Goal: Communication & Community: Ask a question

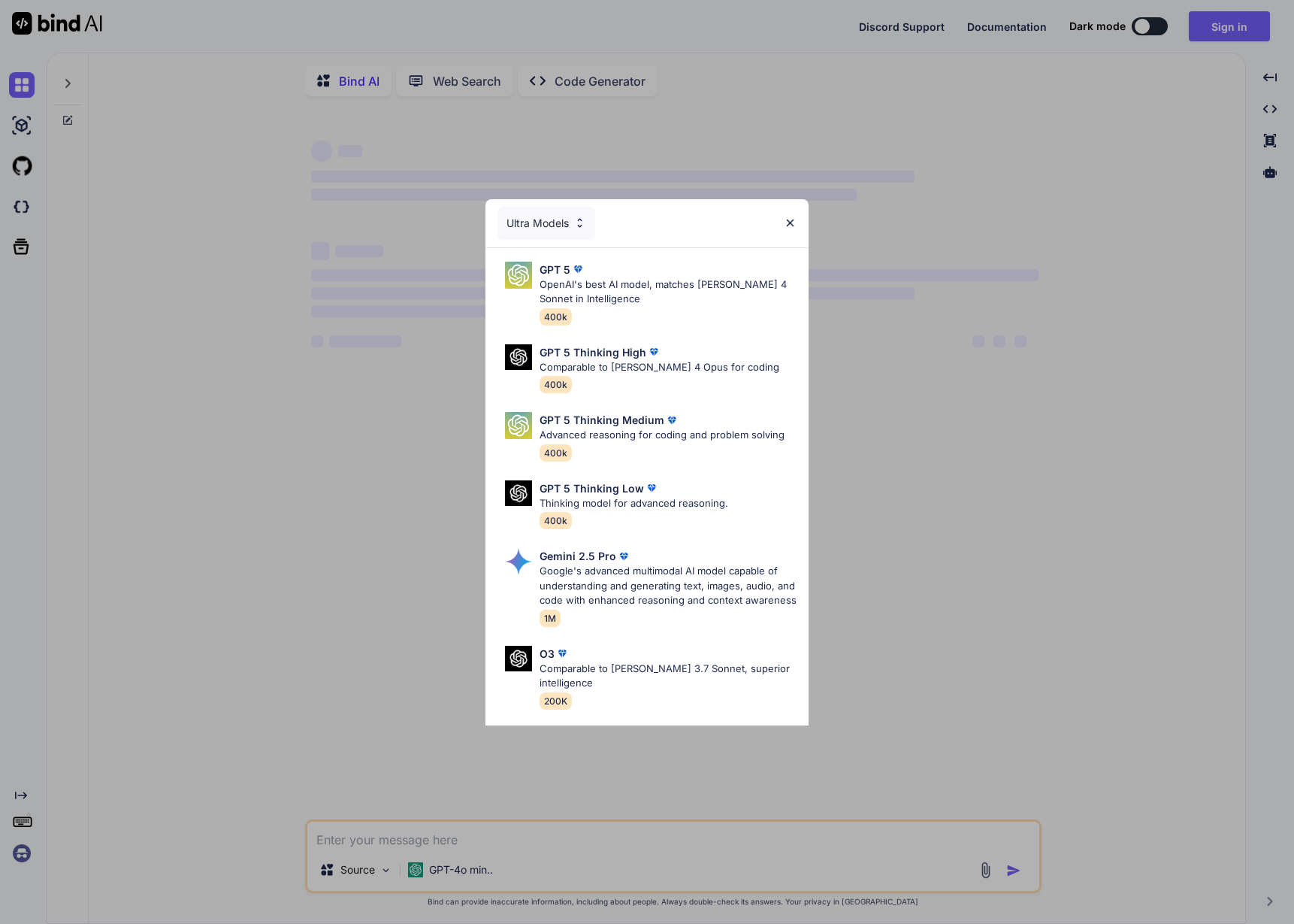
type textarea "x"
click at [1239, 19] on div "Ultra Models GPT 5 OpenAI's best AI model, matches [PERSON_NAME] 4 Sonnet in In…" at bounding box center [647, 462] width 1294 height 924
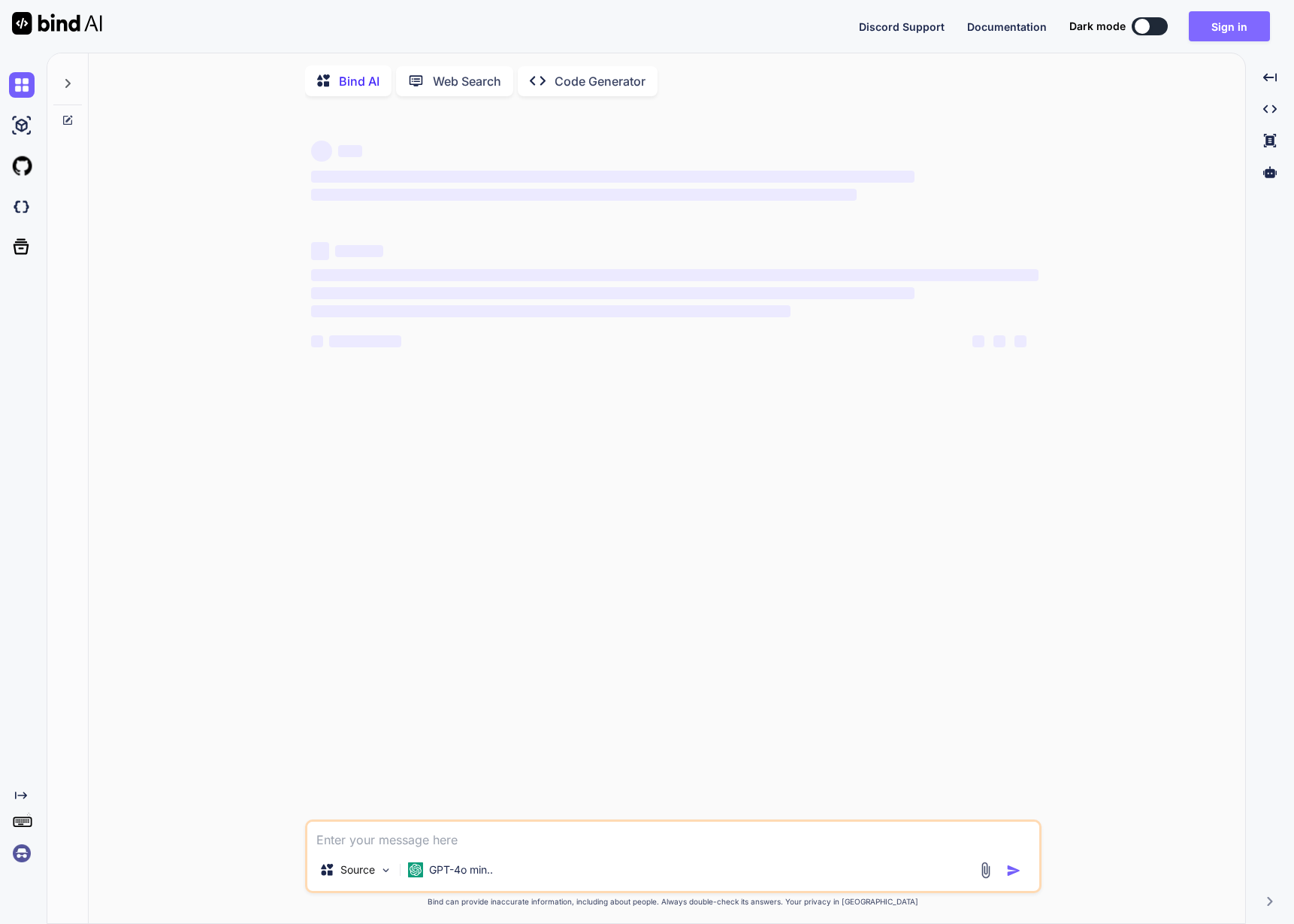
click at [1246, 23] on button "Sign in" at bounding box center [1230, 26] width 82 height 30
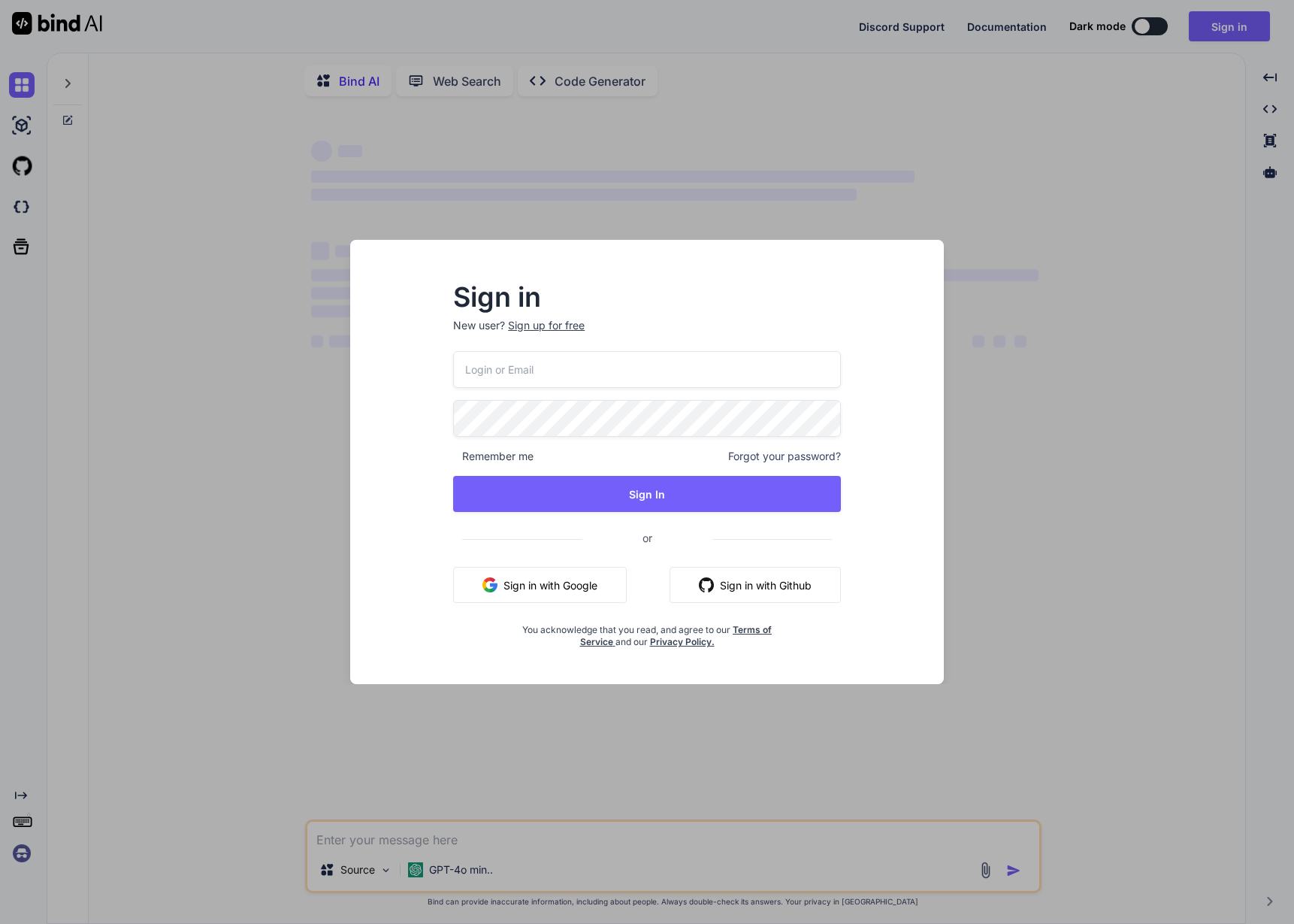
click at [556, 565] on div "Remember me Forgot your password? Sign In or Sign in with Google Sign in with G…" at bounding box center [647, 499] width 388 height 297
click at [528, 584] on button "Sign in with Google" at bounding box center [540, 585] width 174 height 36
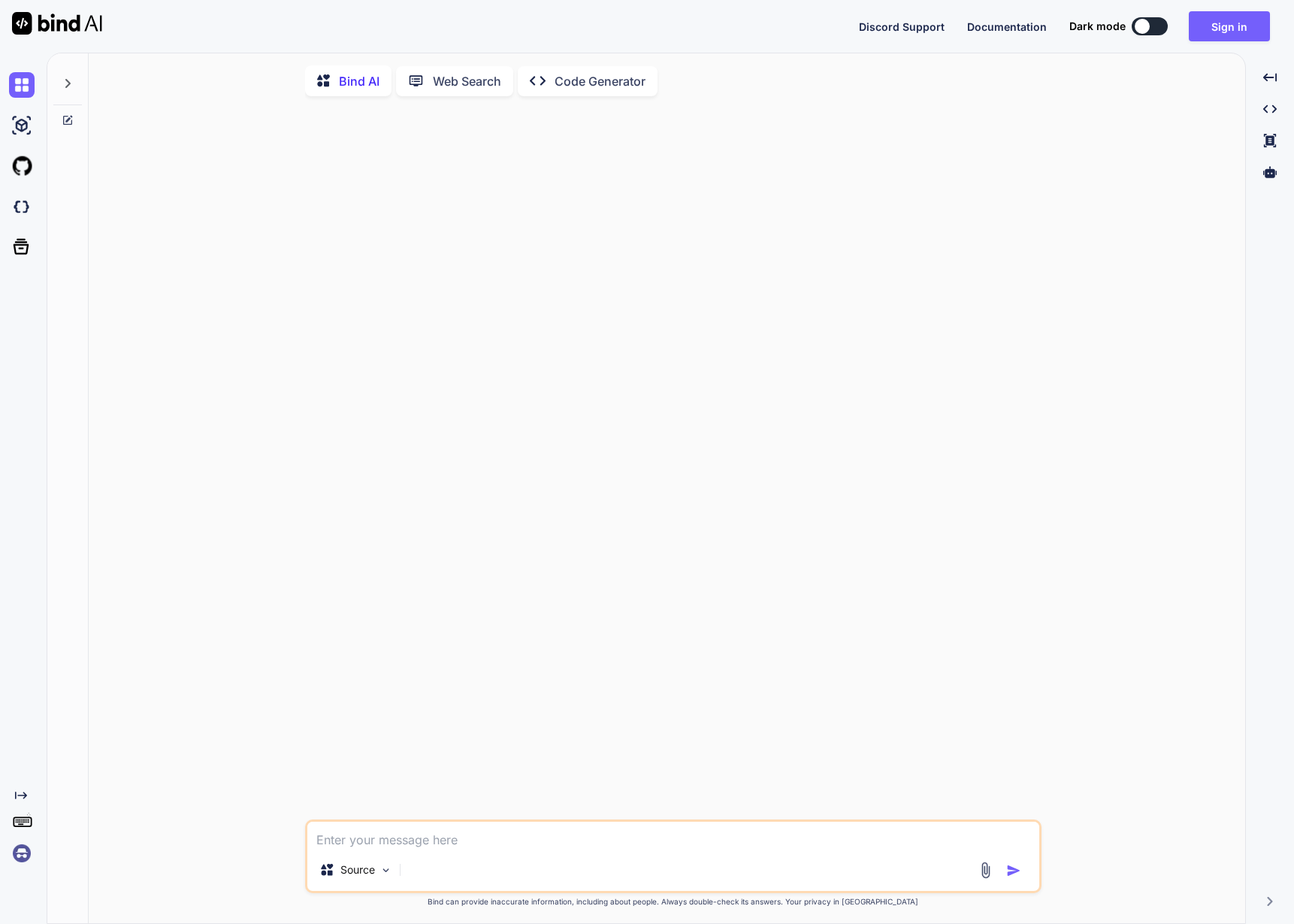
click at [23, 855] on img at bounding box center [22, 853] width 26 height 26
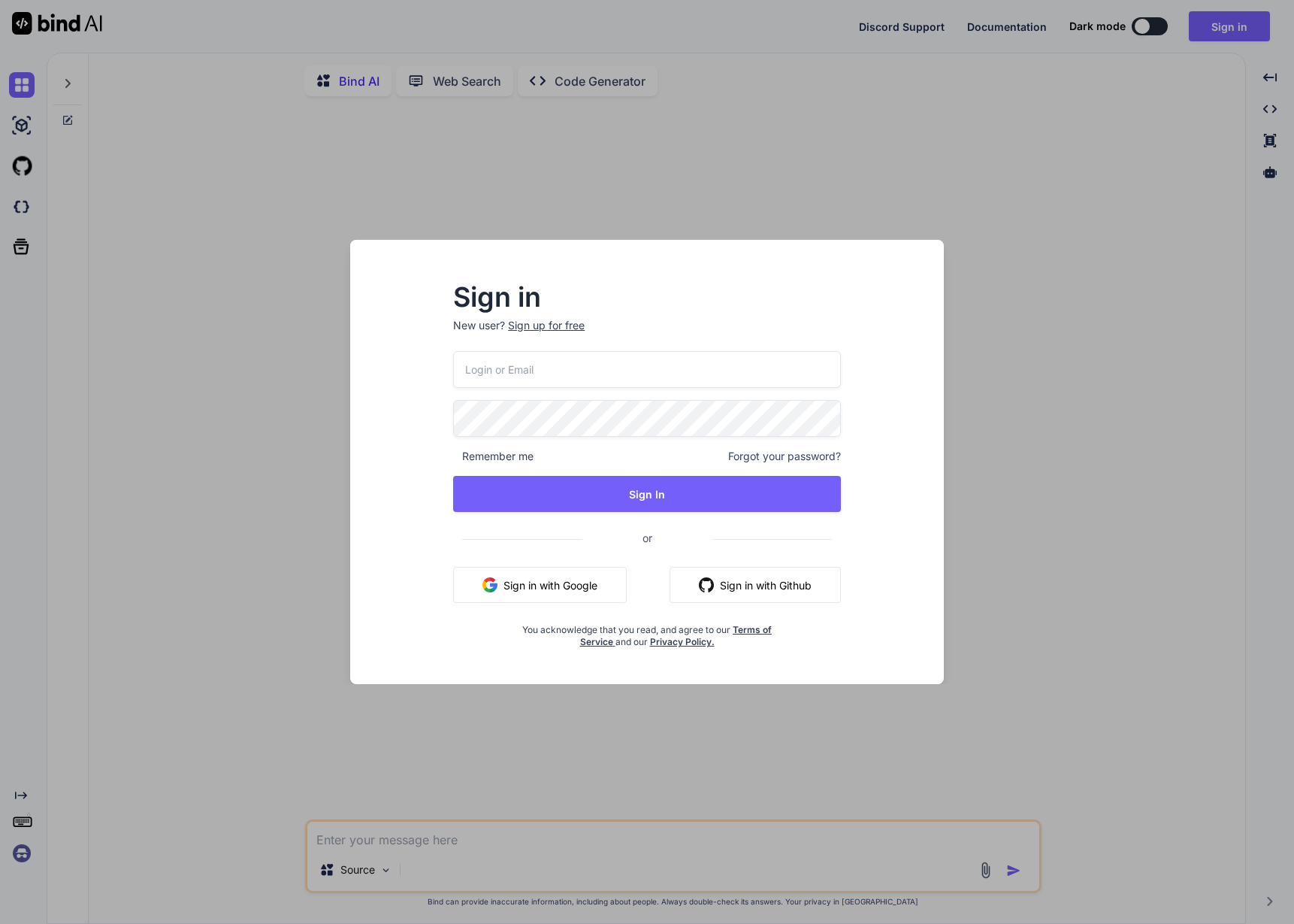
click at [525, 575] on button "Sign in with Google" at bounding box center [540, 585] width 174 height 36
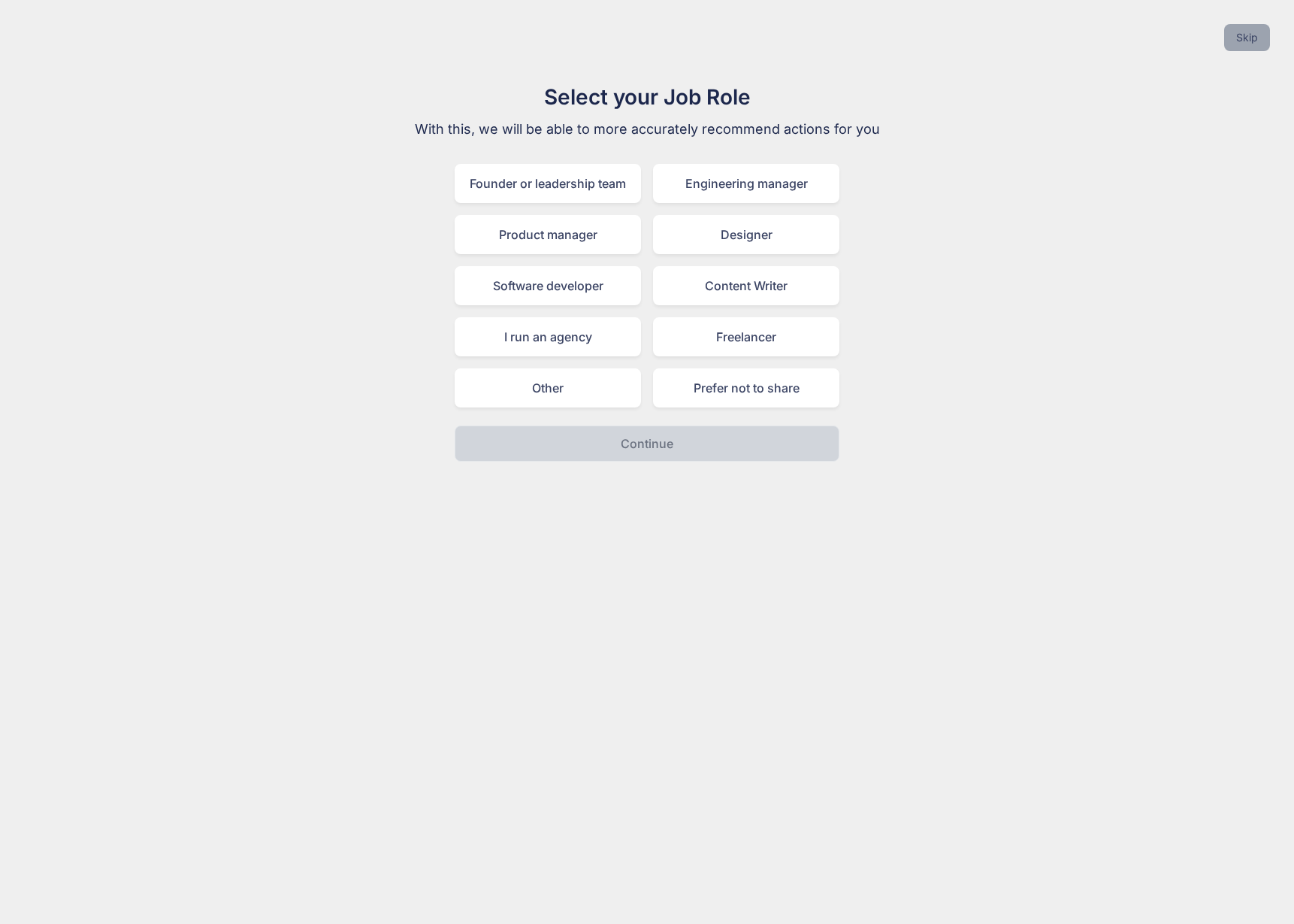
click at [1248, 45] on button "Skip" at bounding box center [1247, 38] width 46 height 27
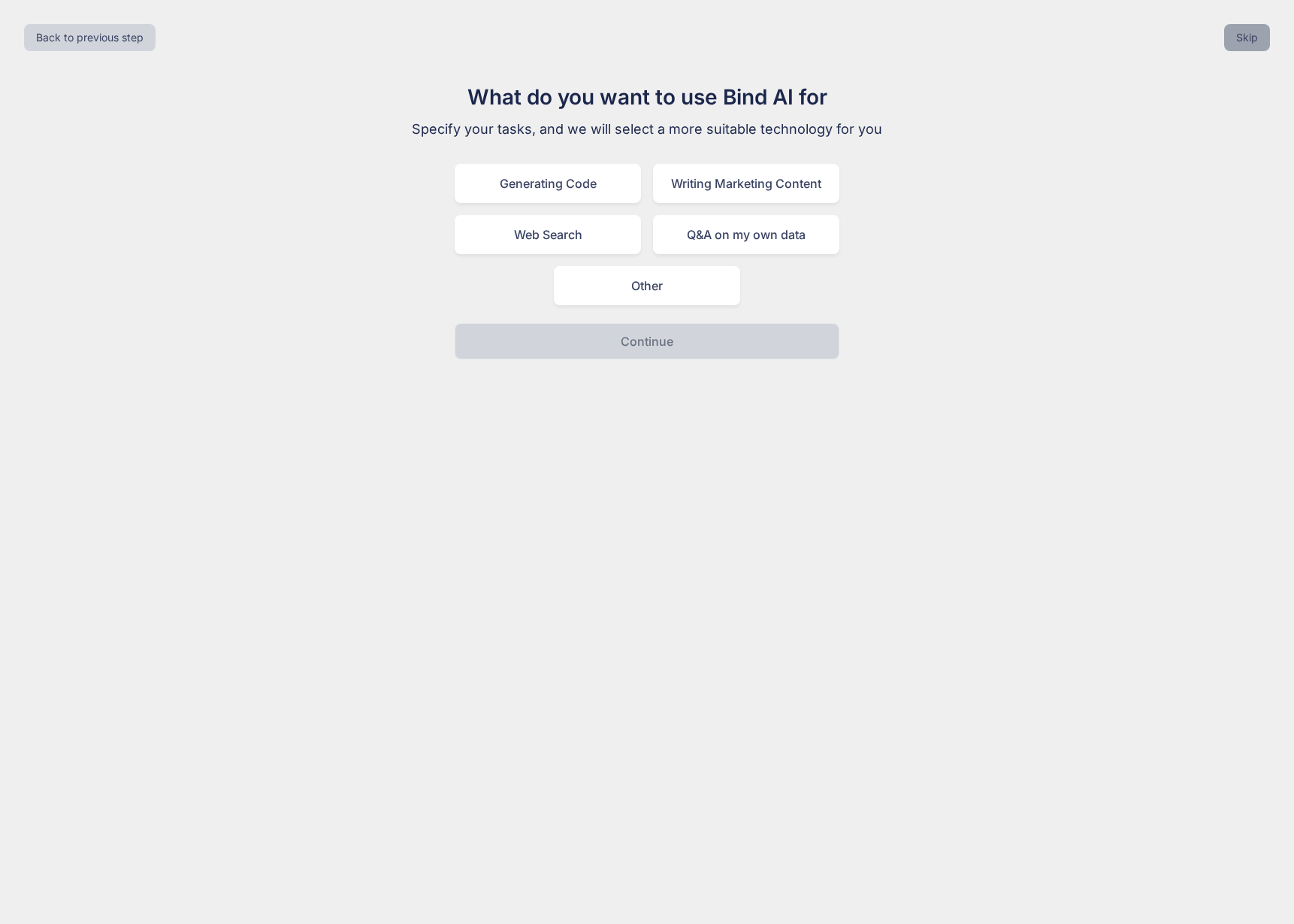
click at [1248, 45] on button "Skip" at bounding box center [1247, 38] width 46 height 27
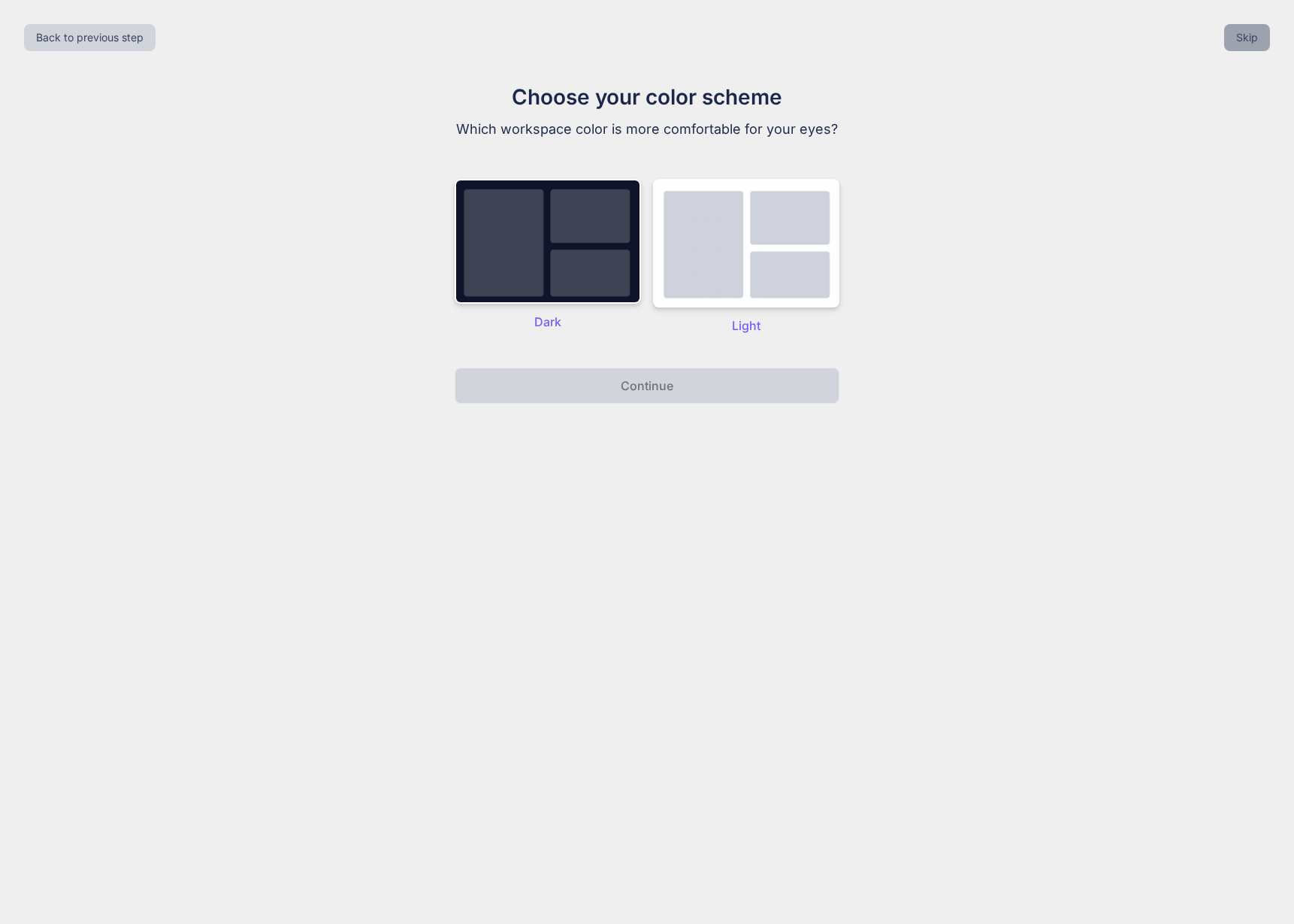
click at [1248, 45] on button "Skip" at bounding box center [1247, 38] width 46 height 27
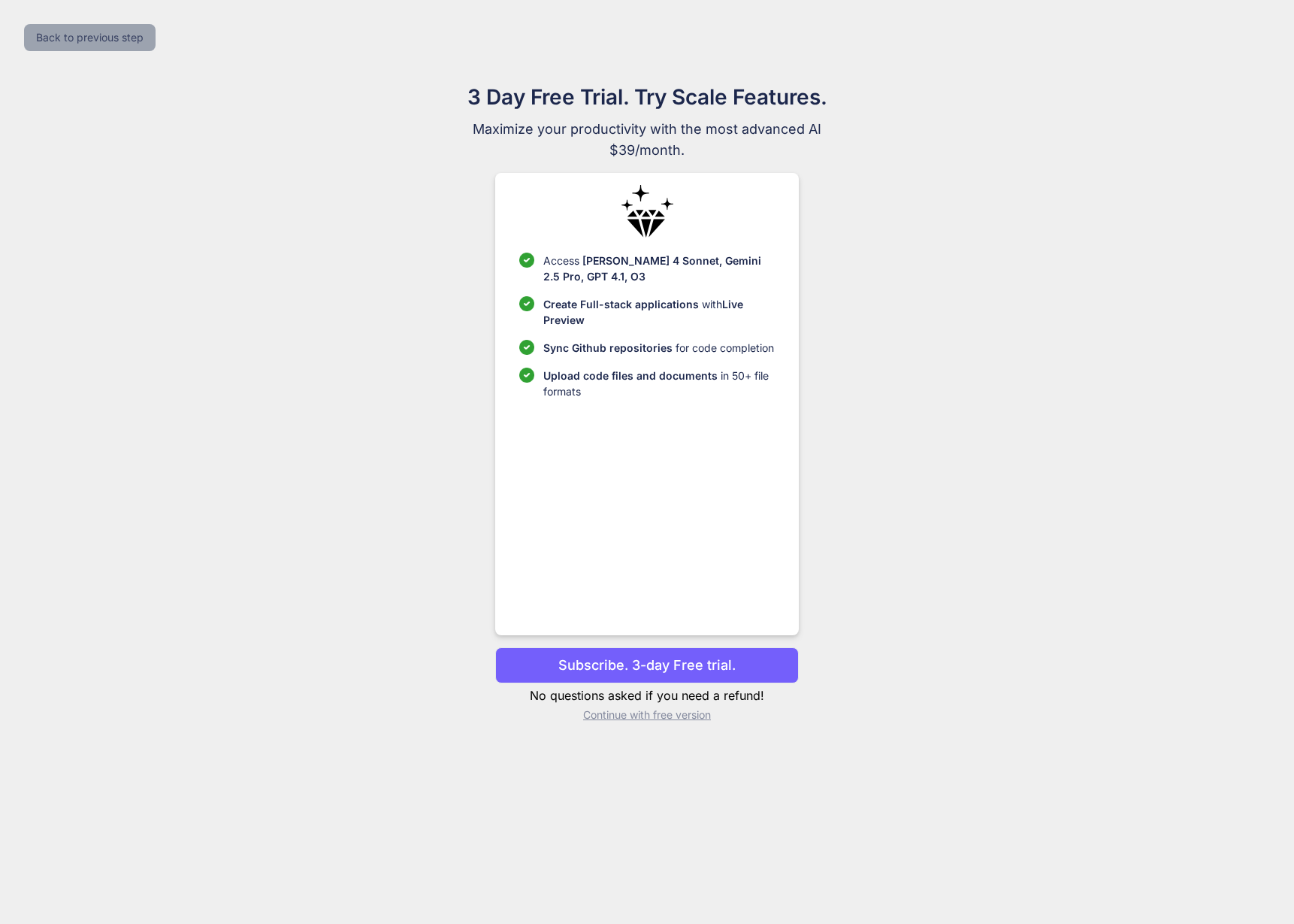
click at [98, 35] on button "Back to previous step" at bounding box center [90, 38] width 131 height 27
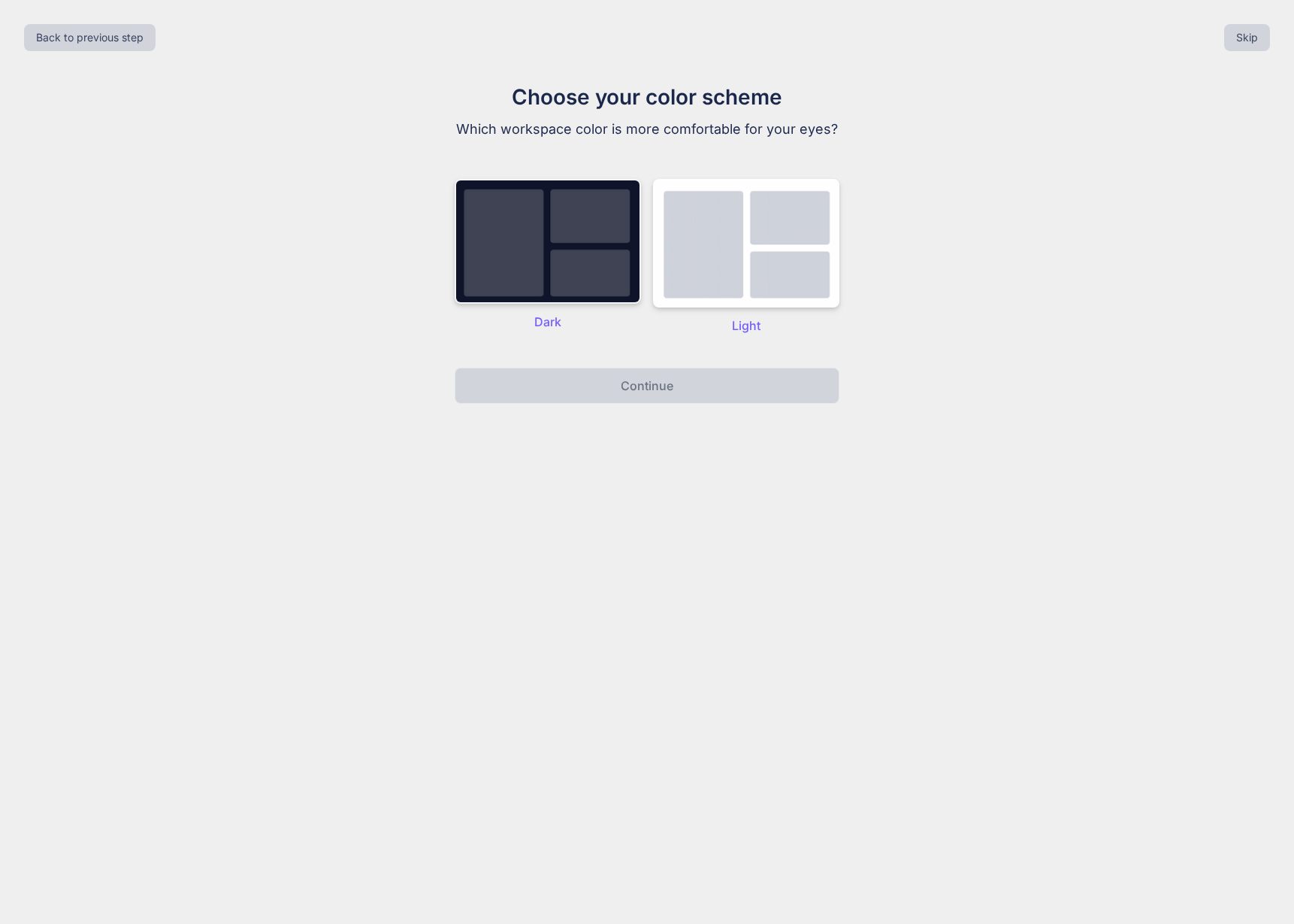
click at [549, 257] on img at bounding box center [547, 241] width 186 height 125
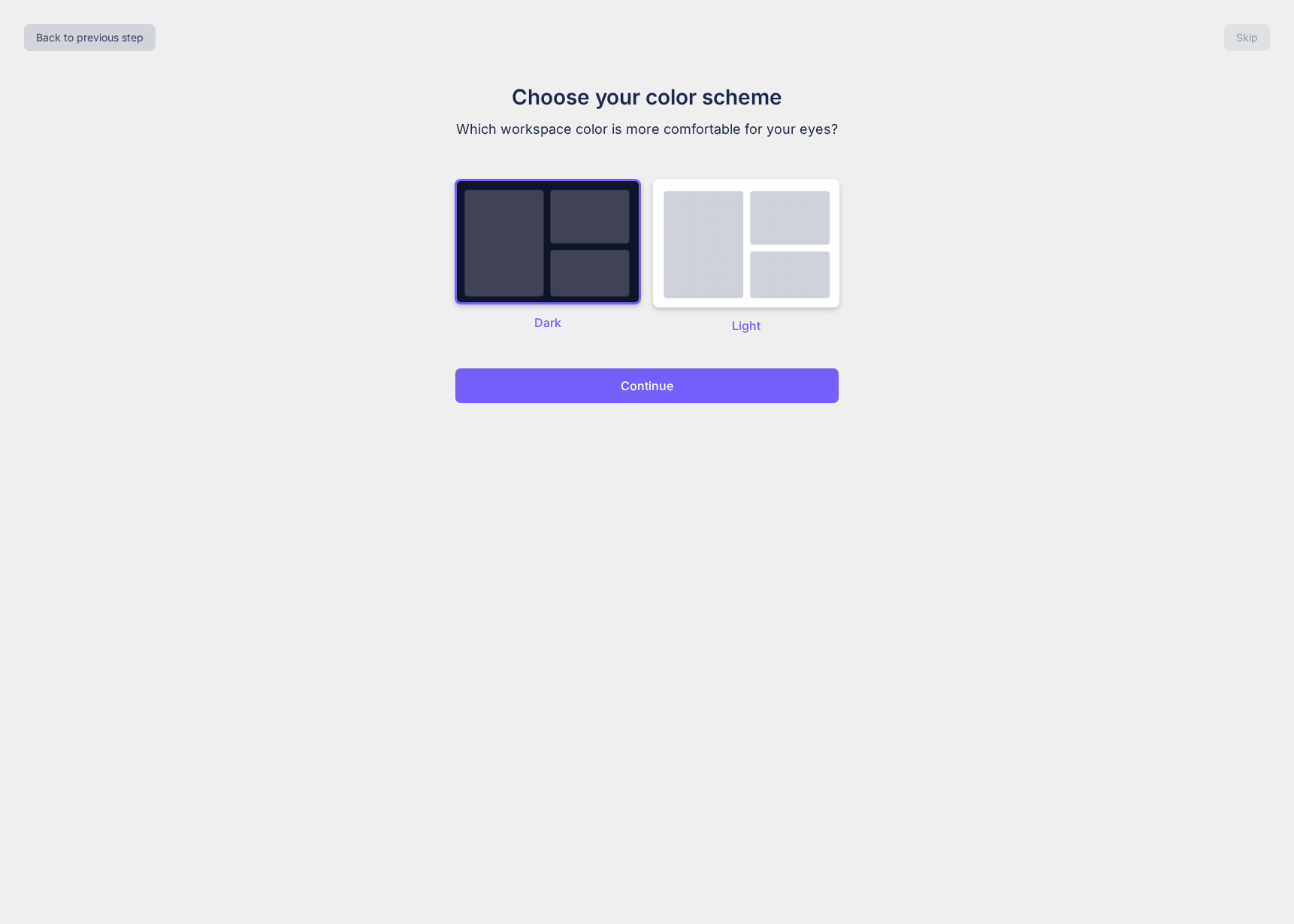
click at [593, 411] on div "Back to previous step Skip Choose your color scheme Which workspace color is mo…" at bounding box center [647, 462] width 1294 height 924
click at [593, 379] on button "Continue" at bounding box center [647, 386] width 385 height 36
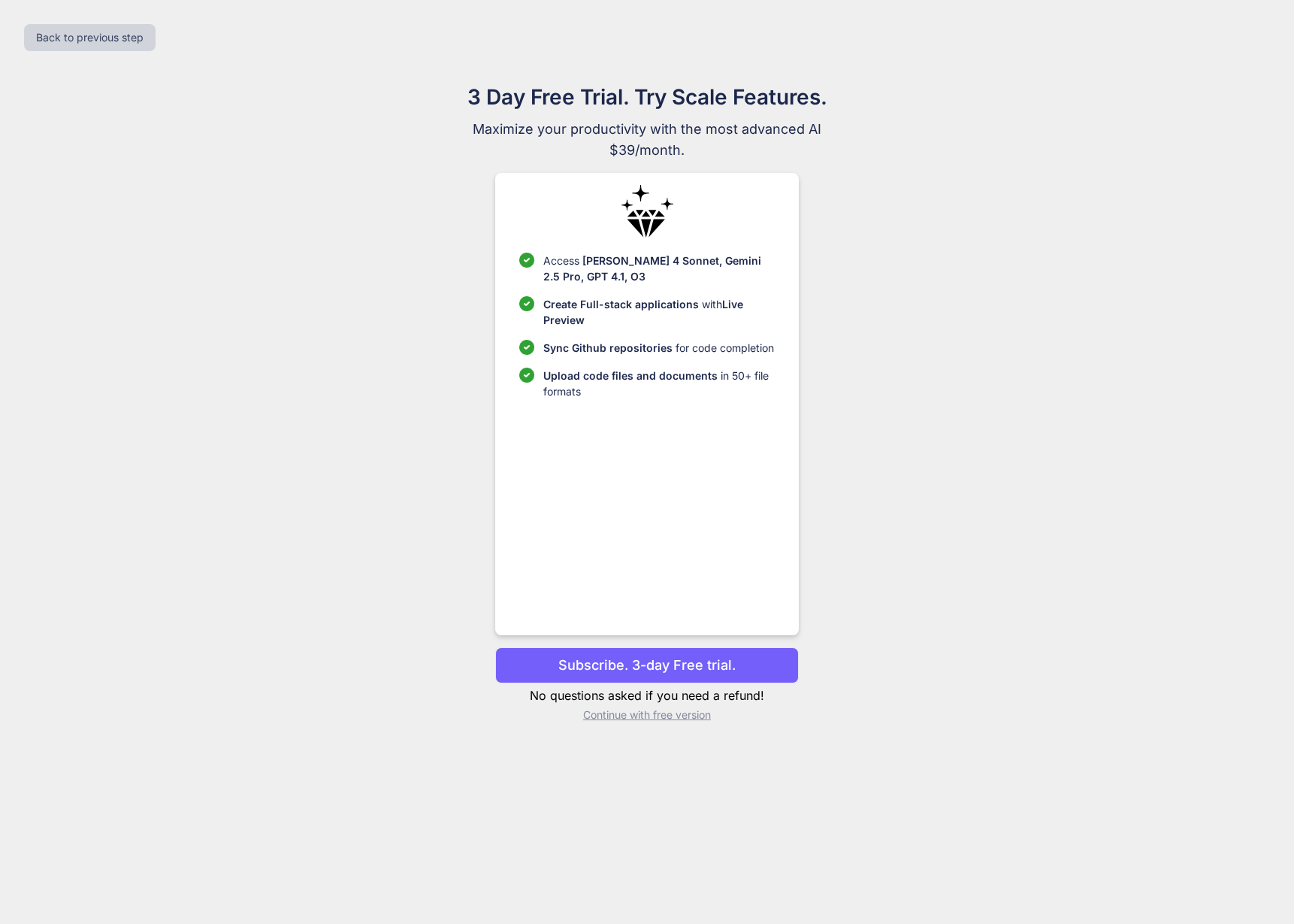
click at [641, 720] on p "Continue with free version" at bounding box center [646, 715] width 303 height 15
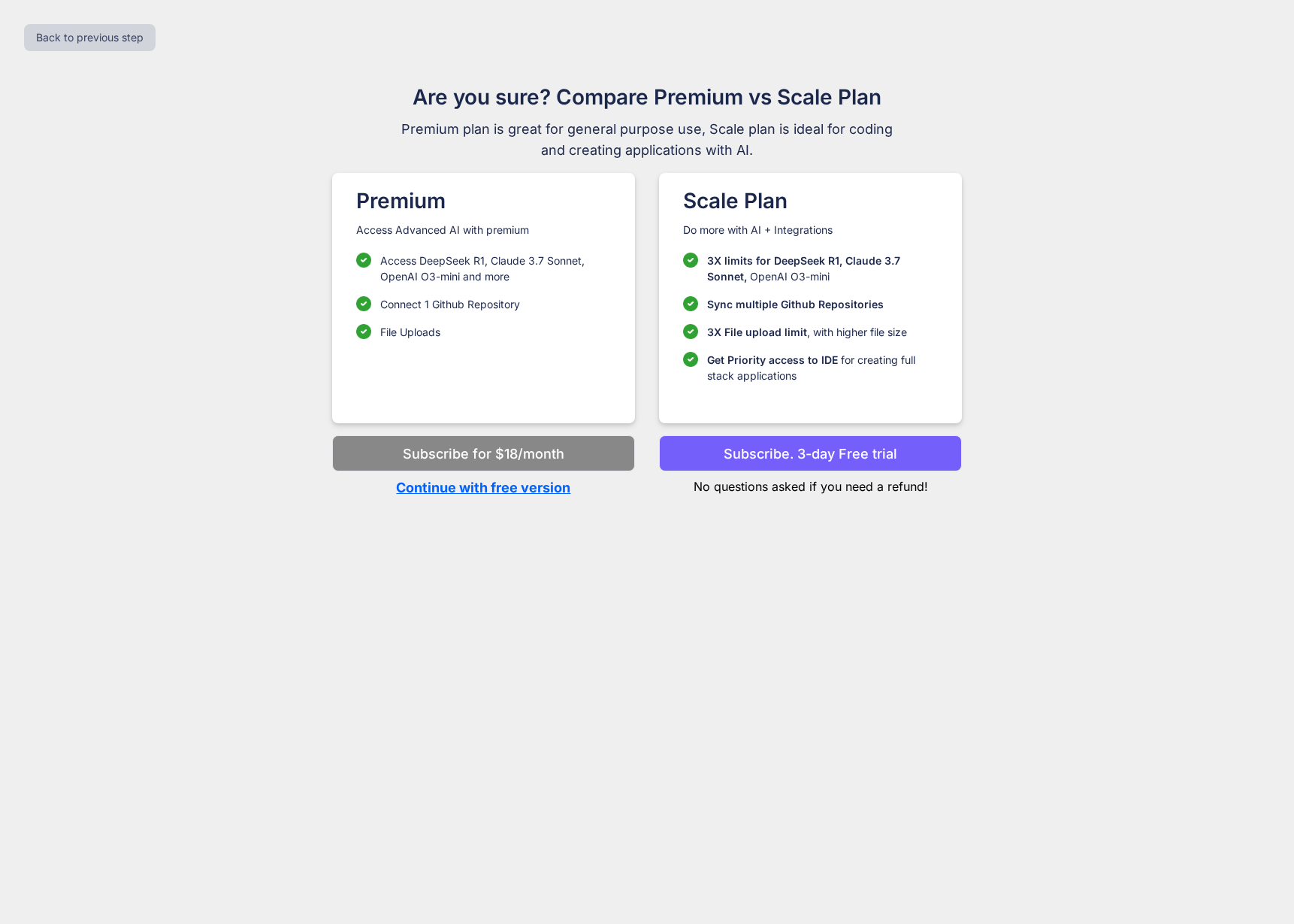
click at [534, 484] on p "Continue with free version" at bounding box center [483, 487] width 303 height 20
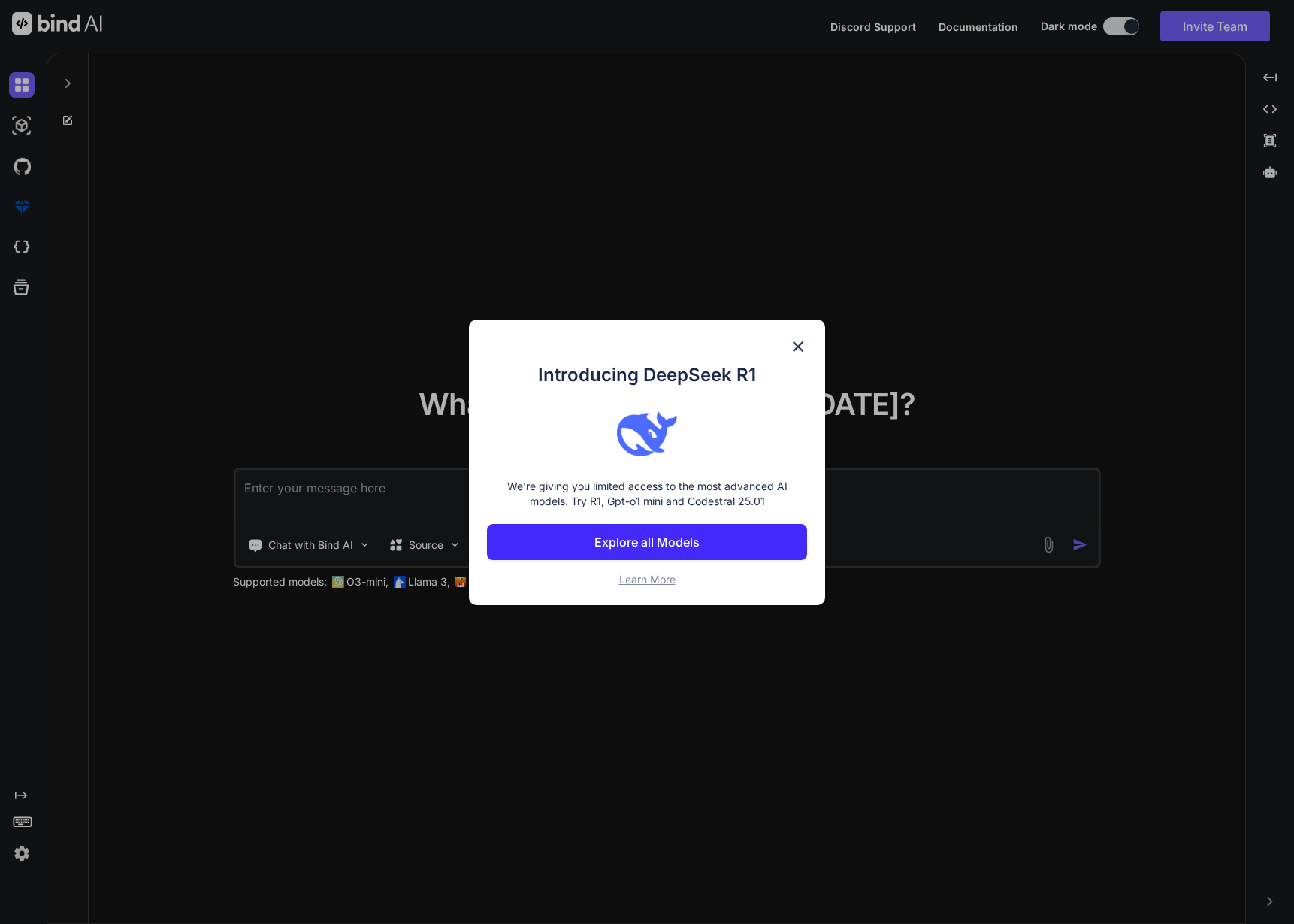
click at [802, 338] on img at bounding box center [798, 346] width 18 height 18
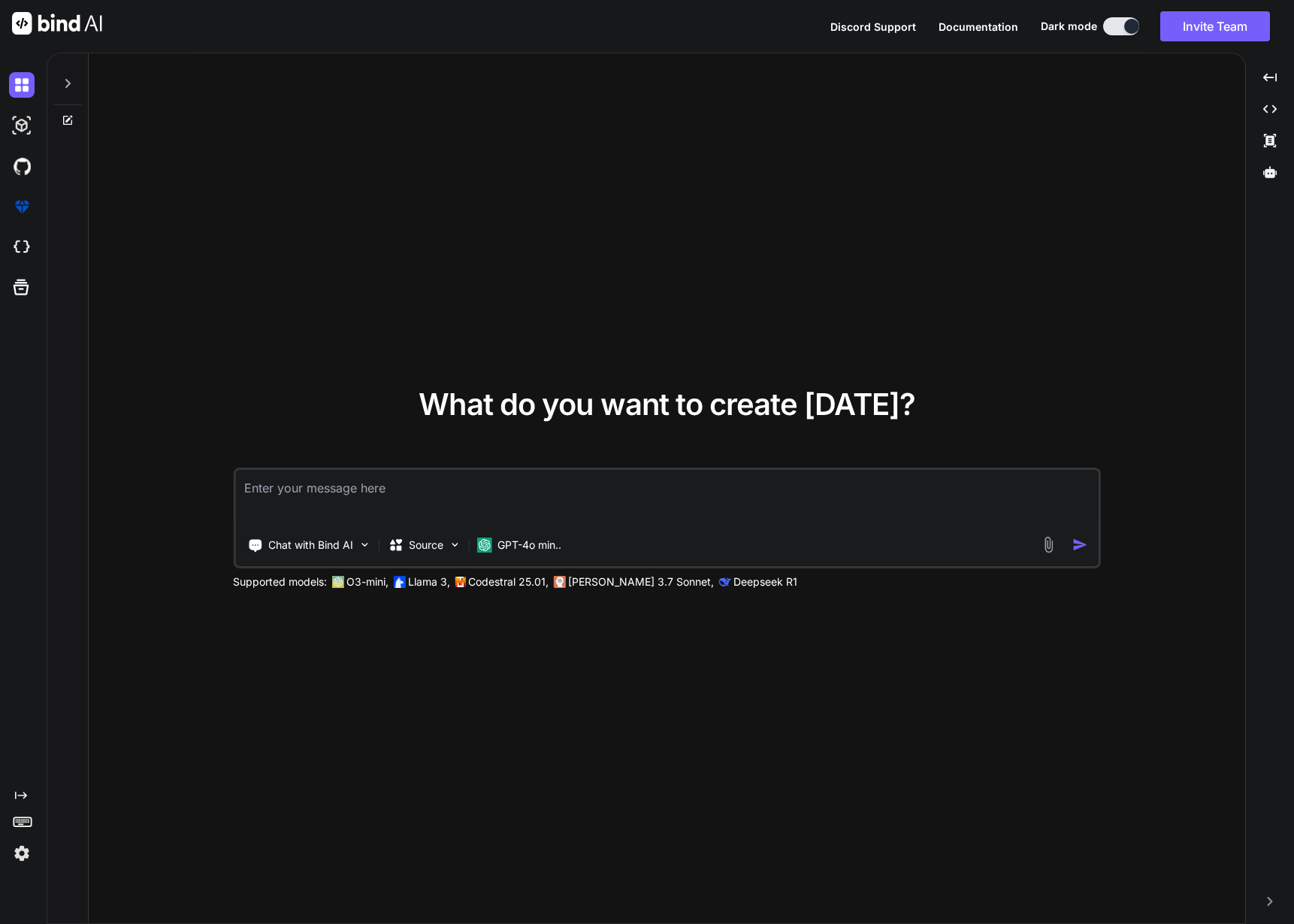
click at [29, 845] on img at bounding box center [22, 853] width 26 height 26
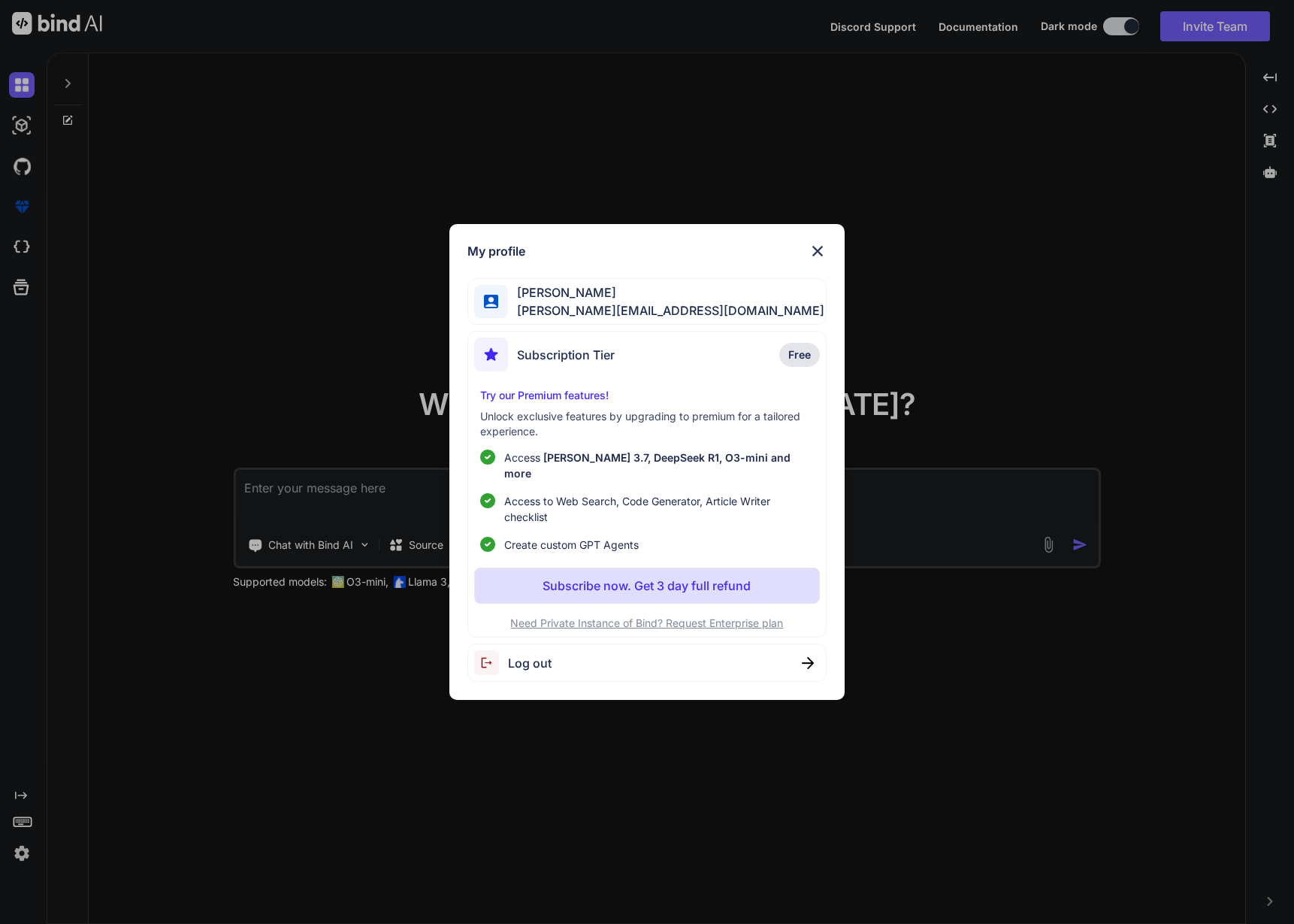
click at [519, 661] on span "Log out" at bounding box center [530, 663] width 44 height 18
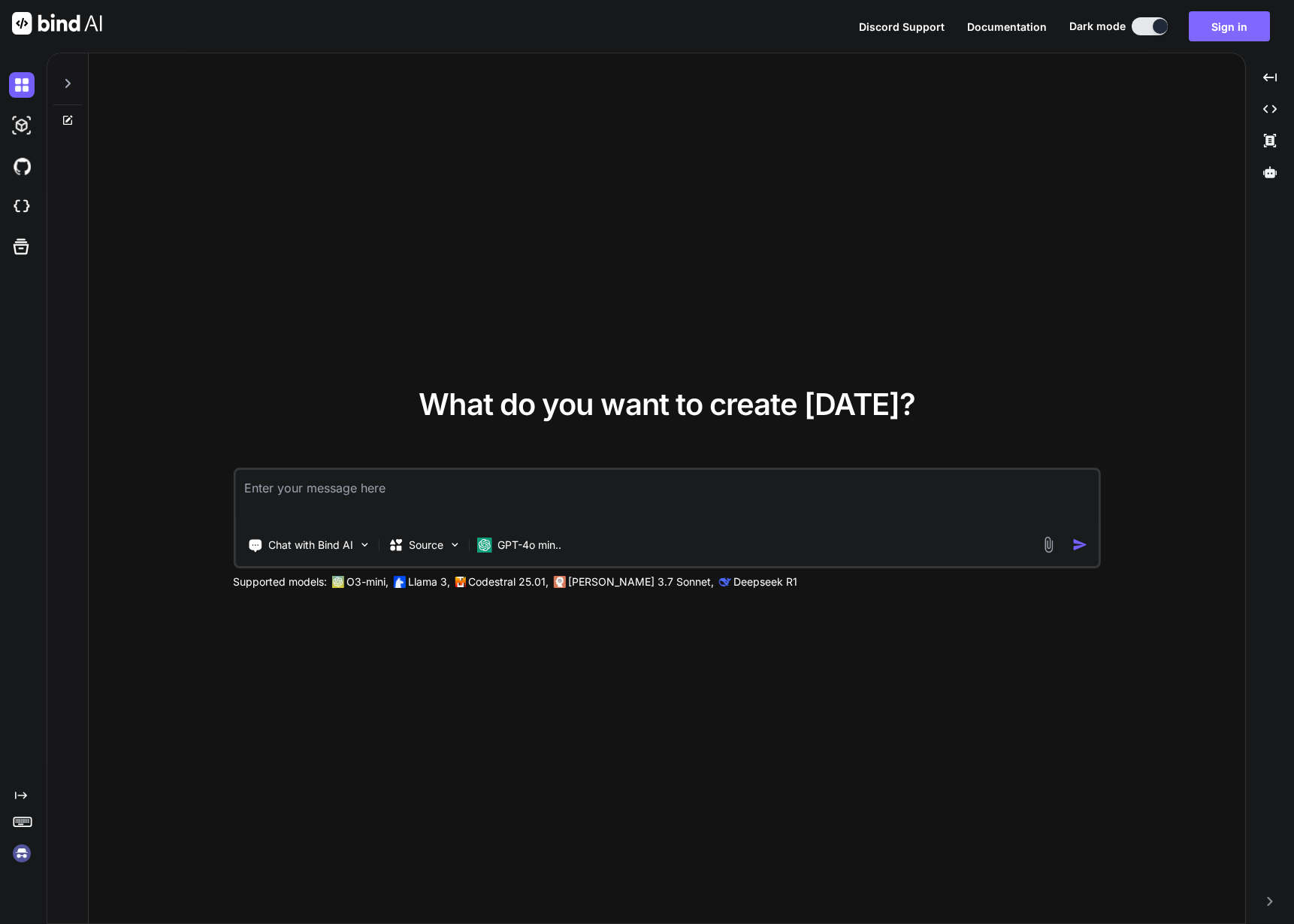
click at [1239, 23] on button "Sign in" at bounding box center [1230, 26] width 82 height 30
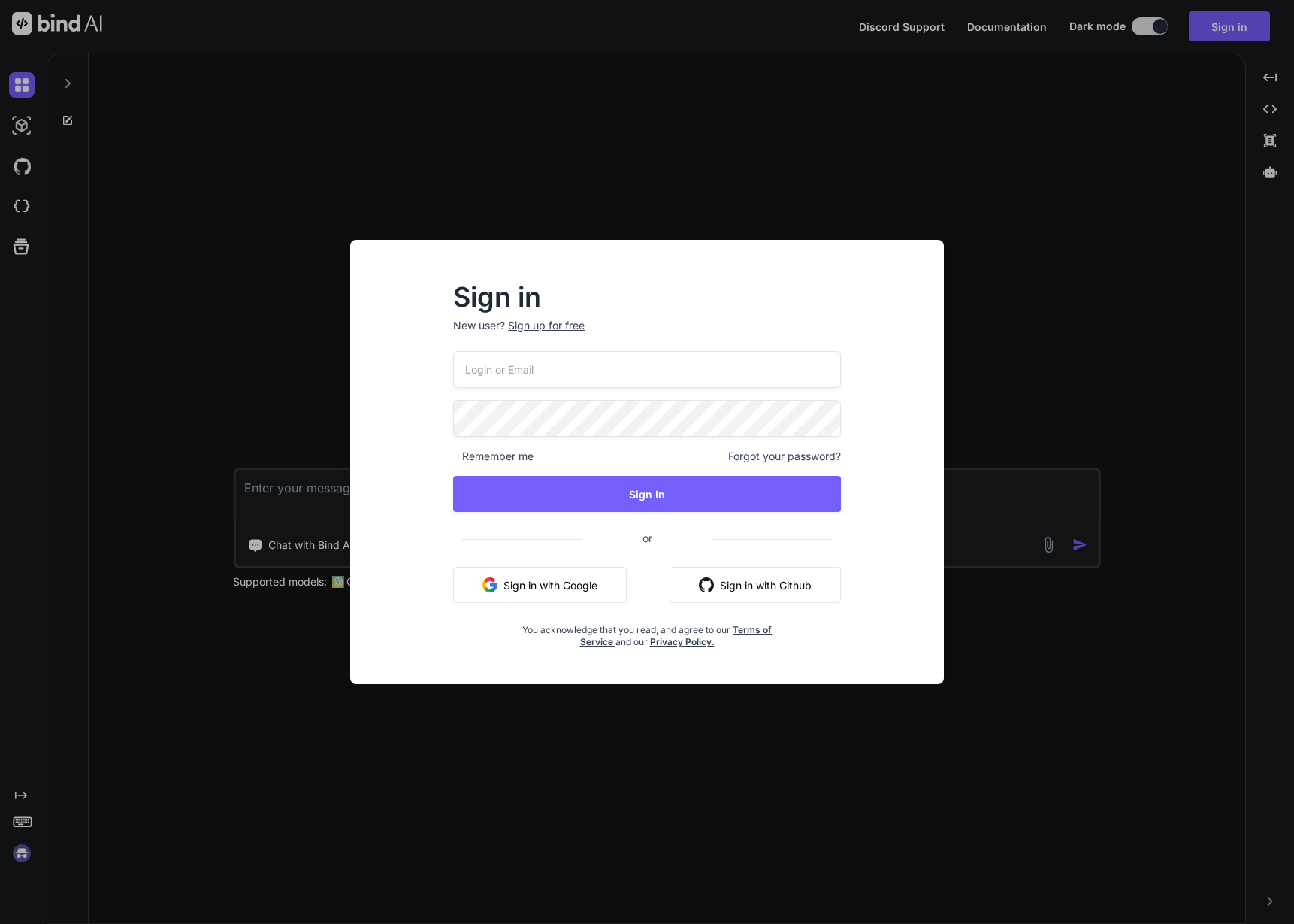
click at [504, 578] on button "Sign in with Google" at bounding box center [540, 585] width 174 height 36
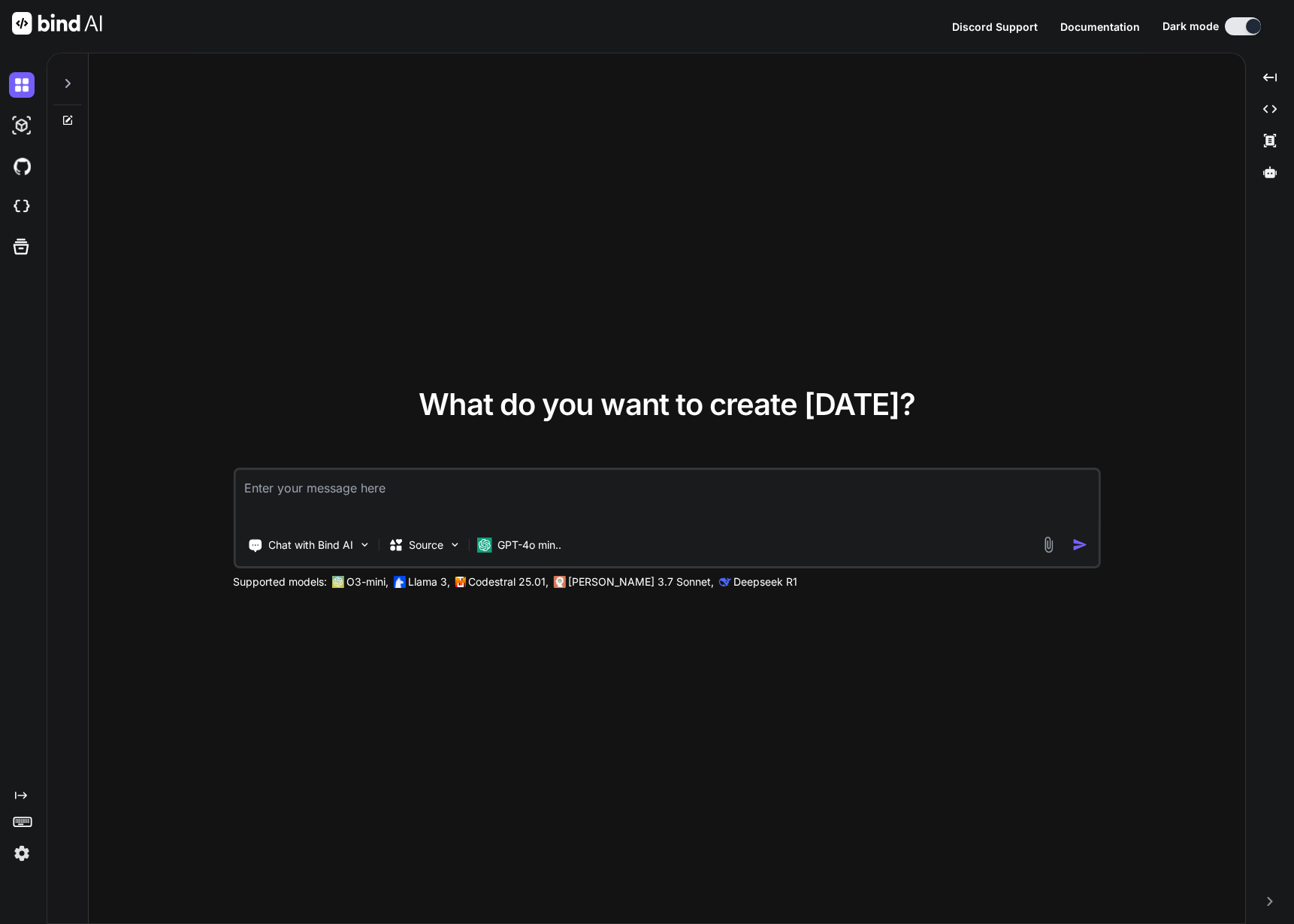
click at [23, 849] on img at bounding box center [22, 853] width 26 height 26
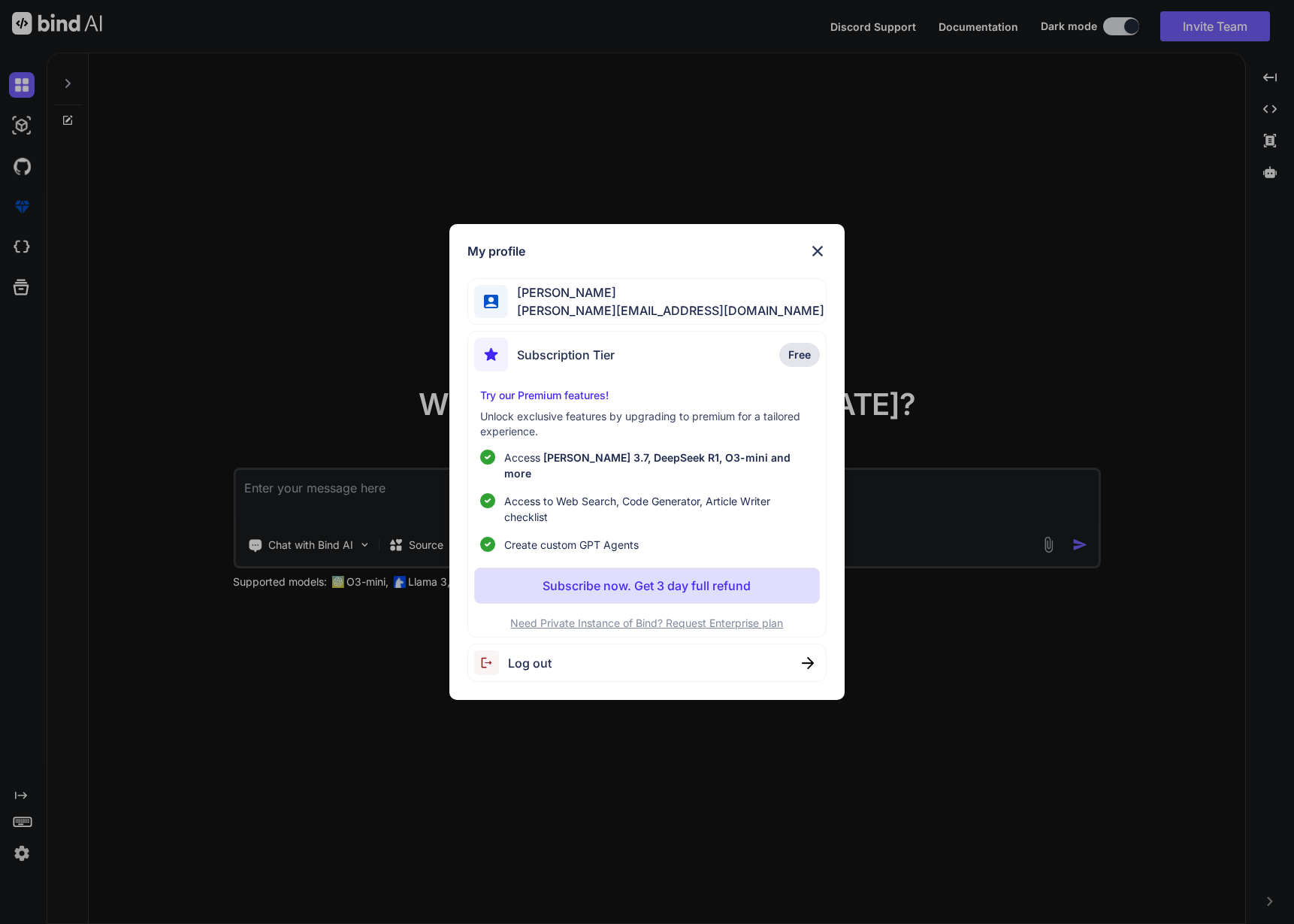
click at [534, 664] on span "Log out" at bounding box center [530, 663] width 44 height 18
